Goal: Go to known website: Go to known website

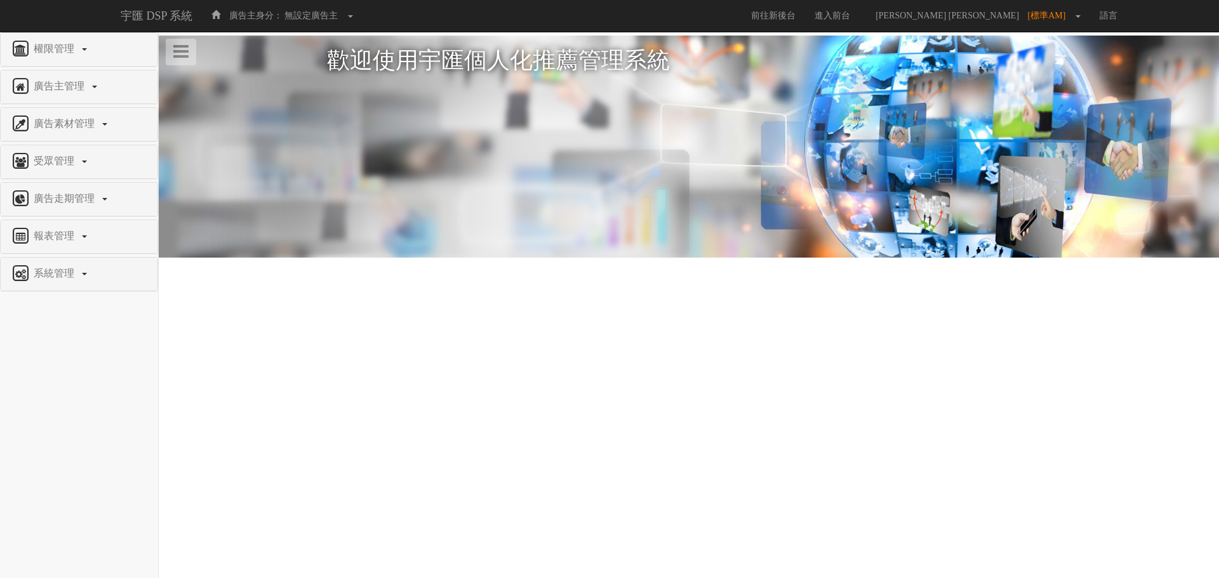
click at [310, 329] on html "宇匯 DSP 系統 廣告主身分： 無設定廣告主 無設定廣告主 [001] CoreTeam測試用1 [002] CoreTeam測試用2-LineApp [0…" at bounding box center [609, 164] width 1219 height 329
click at [82, 284] on div "系統管理" at bounding box center [79, 274] width 157 height 33
click at [79, 281] on link "系統管理" at bounding box center [79, 274] width 138 height 20
click at [86, 240] on link "報表管理" at bounding box center [79, 237] width 138 height 20
click at [805, 20] on link "前往新後台" at bounding box center [774, 16] width 64 height 32
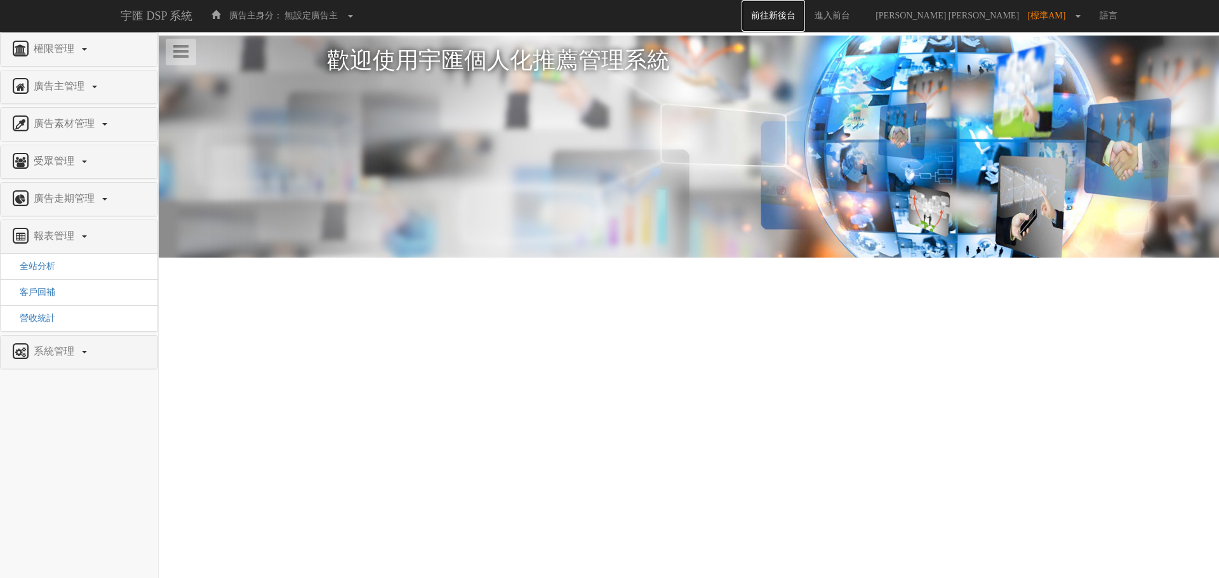
click at [805, 16] on link "前往新後台" at bounding box center [774, 16] width 64 height 32
